Goal: Task Accomplishment & Management: Complete application form

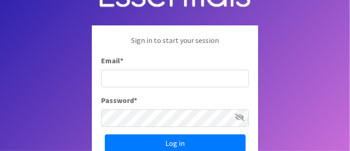
scroll to position [92, 0]
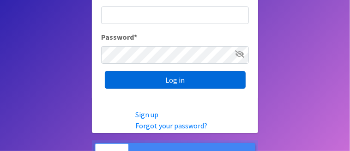
type input "[EMAIL_ADDRESS][DOMAIN_NAME]"
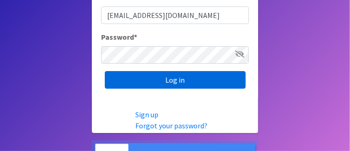
click at [171, 78] on input "Log in" at bounding box center [175, 80] width 141 height 18
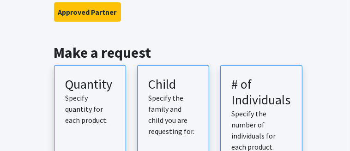
scroll to position [138, 0]
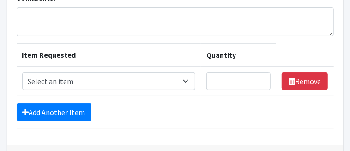
scroll to position [138, 0]
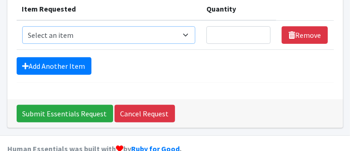
click at [62, 30] on select "Select an item Period Supplies: Mixed Kits (order by bag) Applicator-free tampo…" at bounding box center [109, 35] width 174 height 18
select select "1105"
click at [22, 26] on select "Select an item Period Supplies: Mixed Kits (order by bag) Applicator-free tampo…" at bounding box center [109, 35] width 174 height 18
click at [224, 36] on input "Quantity" at bounding box center [238, 35] width 64 height 18
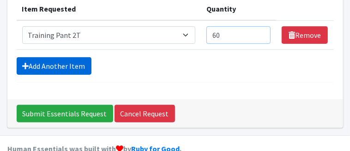
type input "60"
click at [73, 62] on link "Add Another Item" at bounding box center [54, 66] width 75 height 18
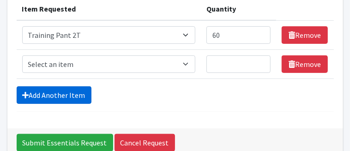
scroll to position [184, 0]
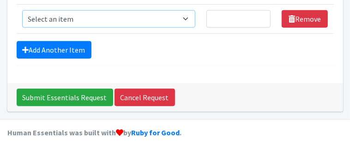
click at [85, 19] on select "Select an item Period Supplies: Mixed Kits (order by bag) Applicator-free tampo…" at bounding box center [109, 19] width 174 height 18
select select "1107"
click at [22, 10] on select "Select an item Period Supplies: Mixed Kits (order by bag) Applicator-free tampo…" at bounding box center [109, 19] width 174 height 18
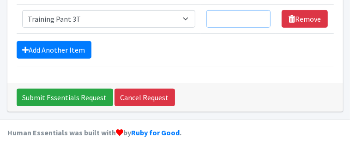
click at [220, 16] on input "Quantity" at bounding box center [238, 19] width 64 height 18
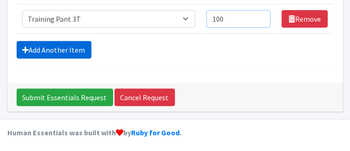
type input "100"
click at [70, 48] on link "Add Another Item" at bounding box center [54, 50] width 75 height 18
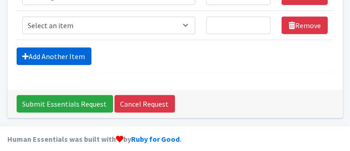
scroll to position [213, 0]
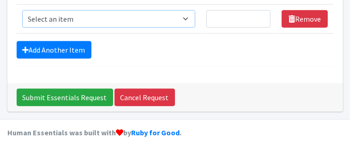
click at [70, 18] on select "Select an item Period Supplies: Mixed Kits (order by bag) Applicator-free tampo…" at bounding box center [109, 19] width 174 height 18
select select "1093"
click at [22, 10] on select "Select an item Period Supplies: Mixed Kits (order by bag) Applicator-free tampo…" at bounding box center [109, 19] width 174 height 18
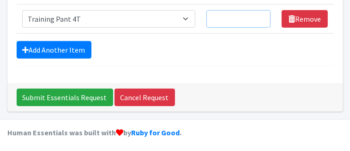
click at [218, 19] on input "Quantity" at bounding box center [238, 19] width 64 height 18
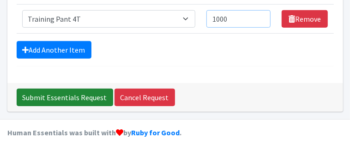
type input "1000"
click at [78, 94] on input "Submit Essentials Request" at bounding box center [65, 98] width 96 height 18
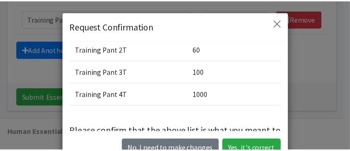
scroll to position [46, 0]
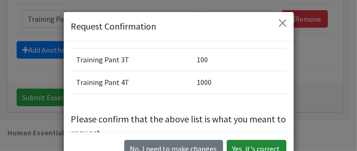
click at [257, 145] on button "Yes, it's correct" at bounding box center [257, 149] width 60 height 18
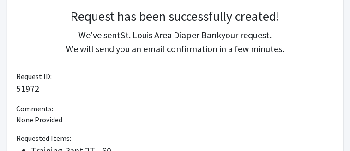
scroll to position [277, 0]
